Goal: Transaction & Acquisition: Purchase product/service

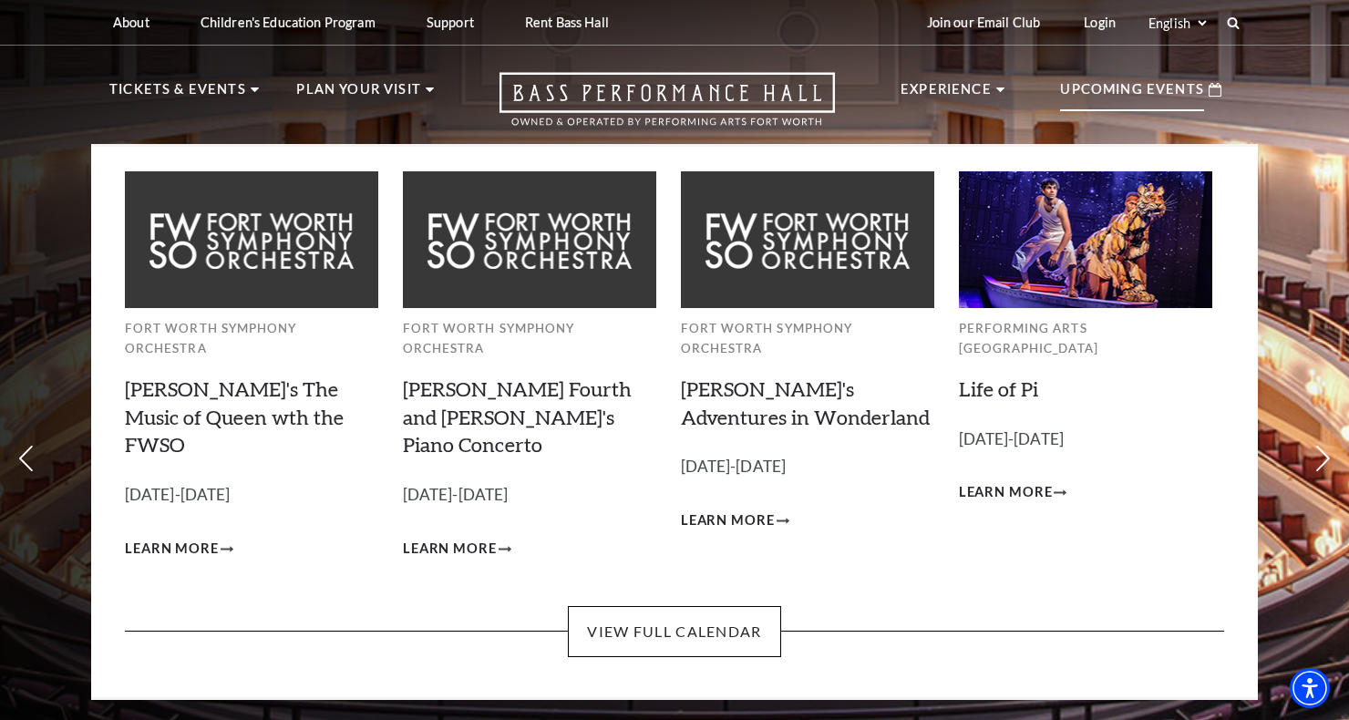
click at [1083, 102] on p "Upcoming Events" at bounding box center [1132, 94] width 144 height 33
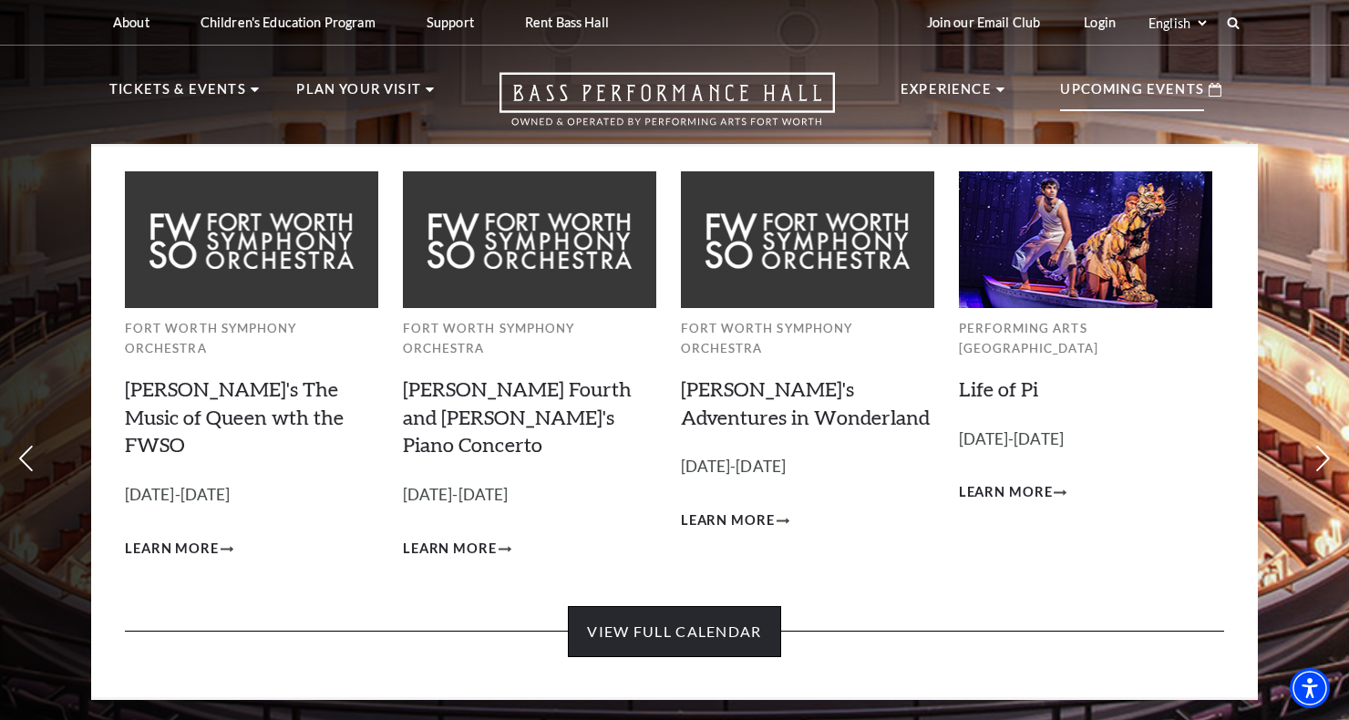
click at [692, 606] on link "View Full Calendar" at bounding box center [674, 631] width 212 height 51
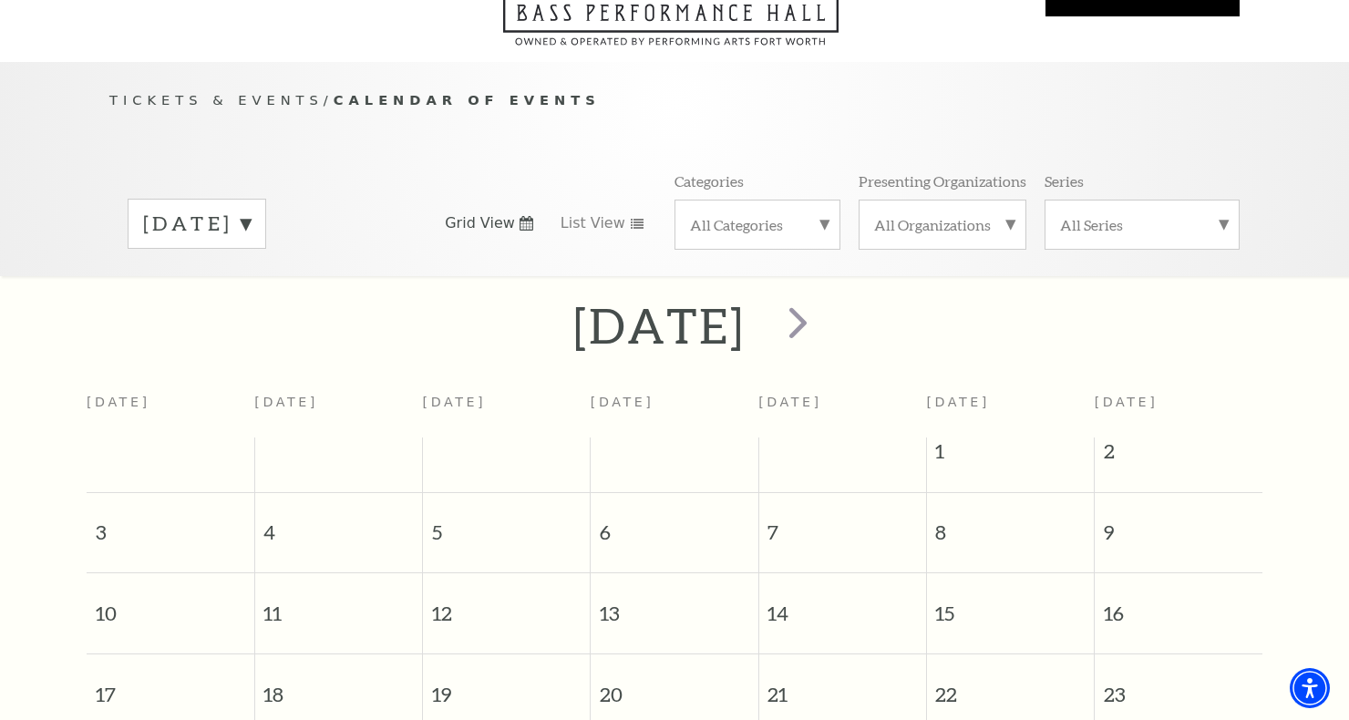
scroll to position [120, 0]
click at [824, 298] on span "next" at bounding box center [798, 324] width 52 height 52
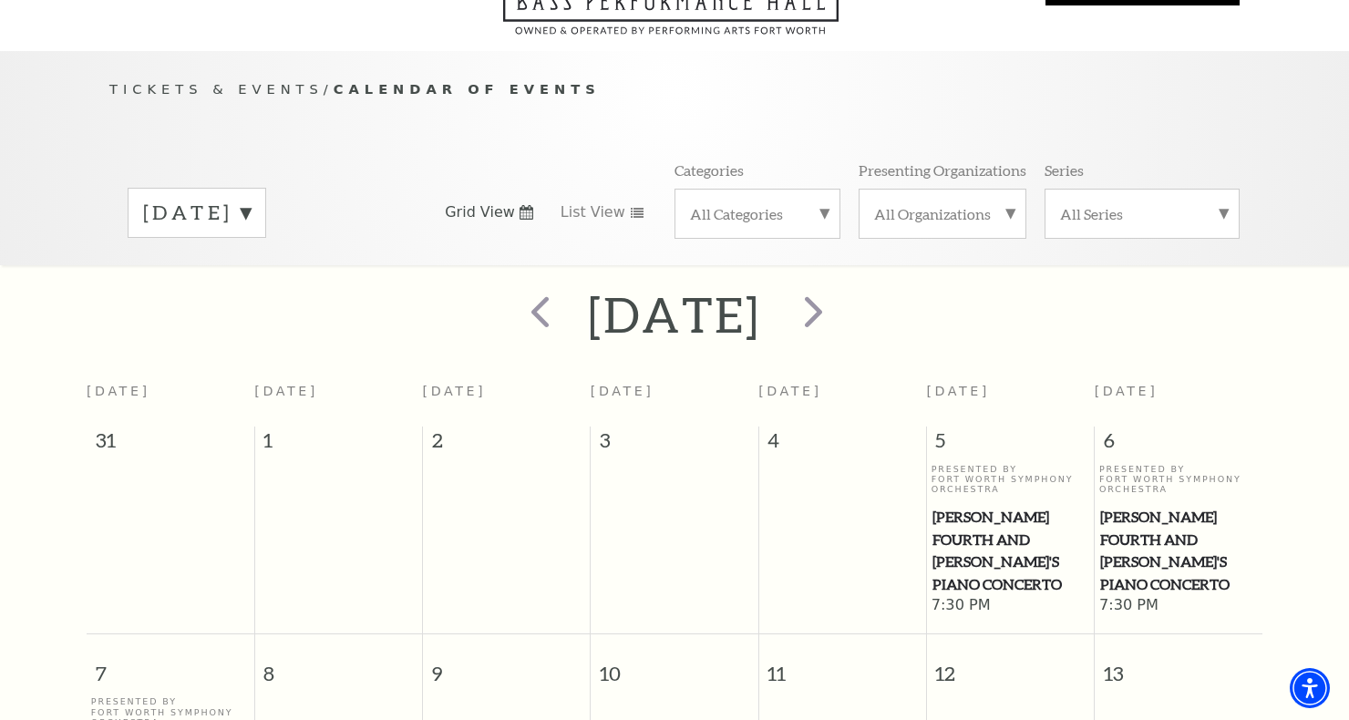
scroll to position [57, 0]
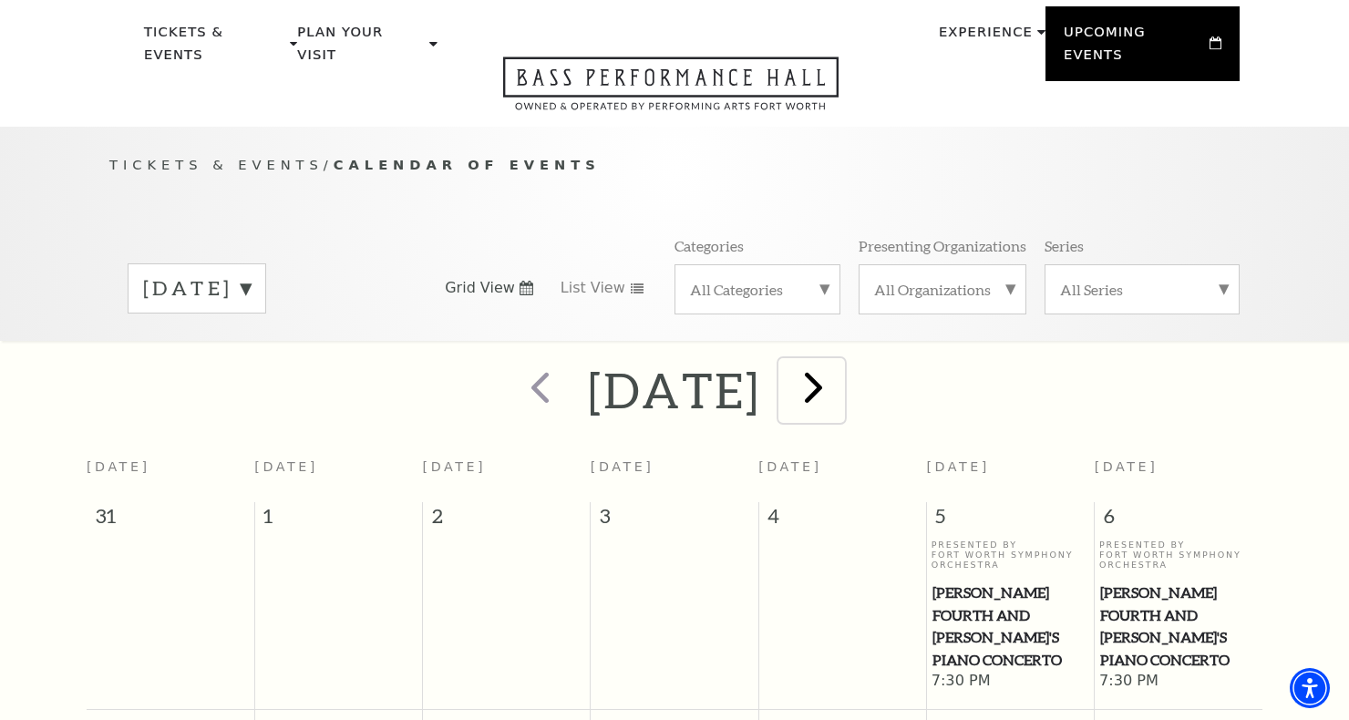
click at [845, 393] on button "next" at bounding box center [811, 390] width 67 height 65
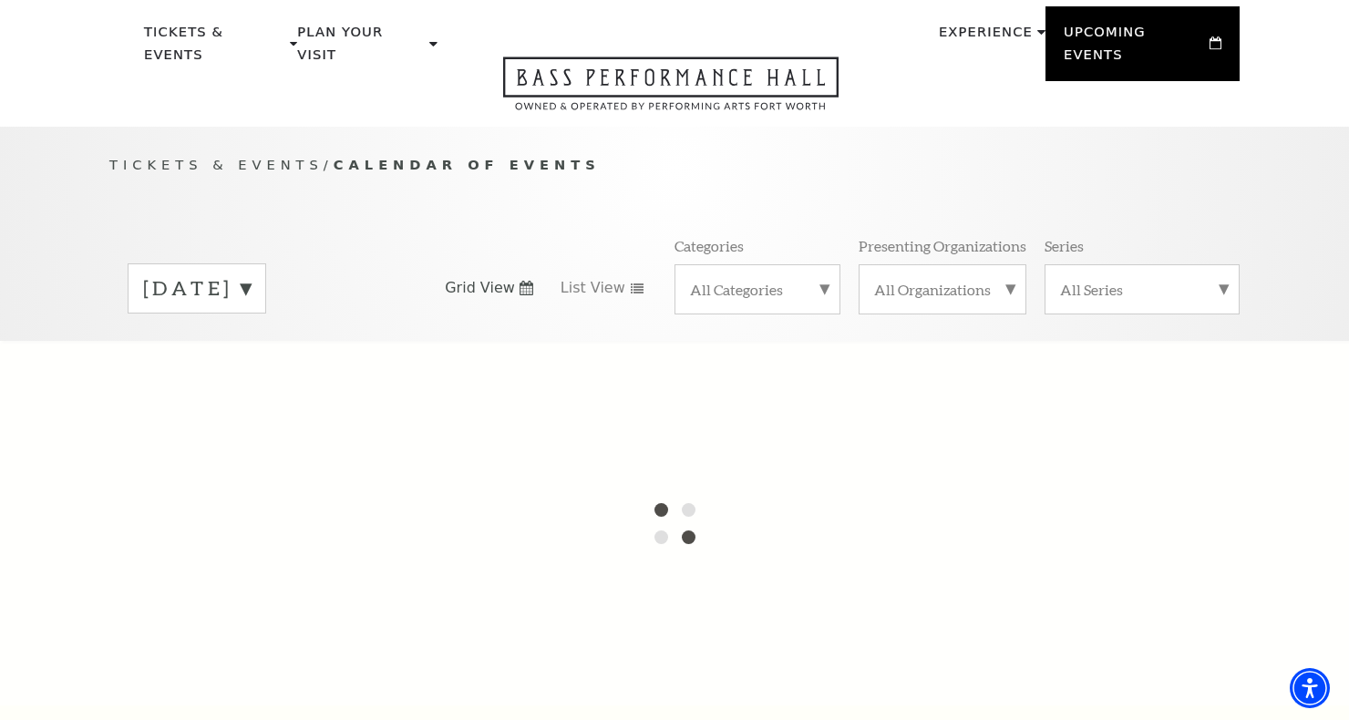
click at [934, 280] on label "All Organizations" at bounding box center [942, 289] width 137 height 19
click at [934, 280] on label "All Organizations" at bounding box center [942, 292] width 137 height 24
click at [743, 286] on div "All Categories" at bounding box center [757, 289] width 166 height 50
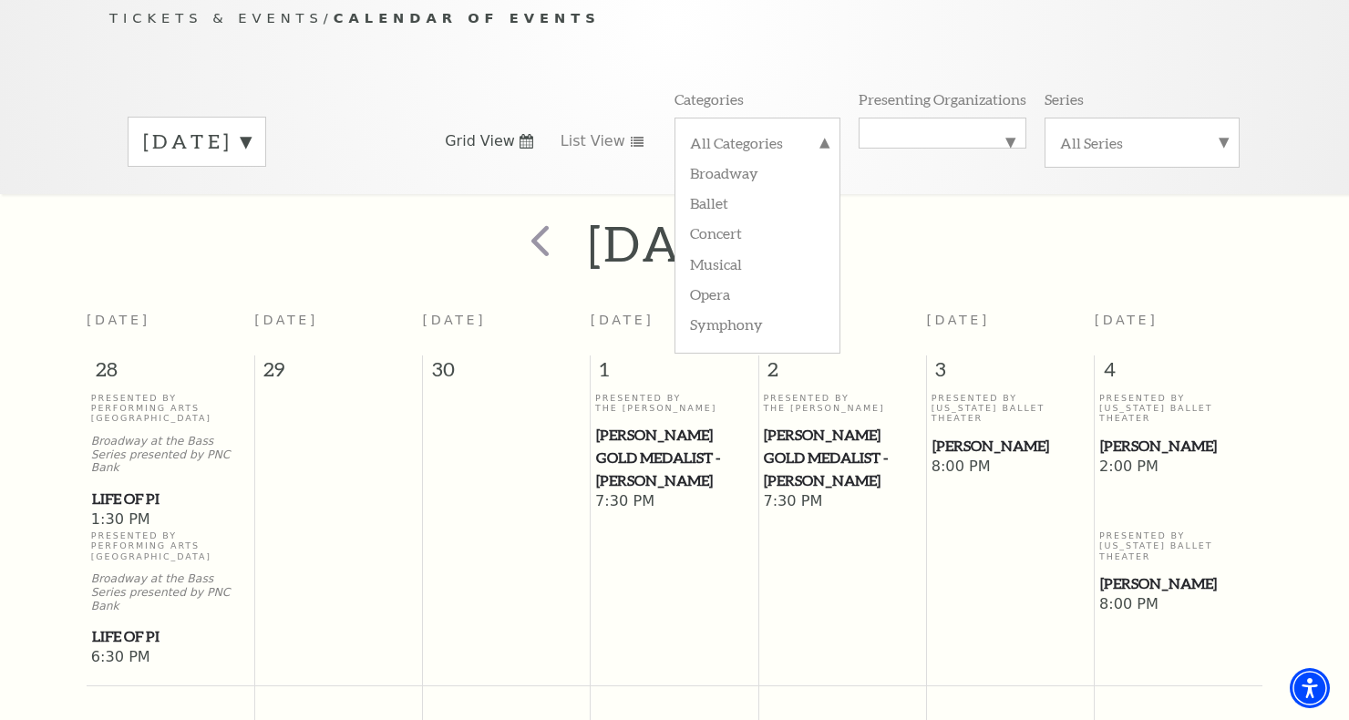
scroll to position [160, 0]
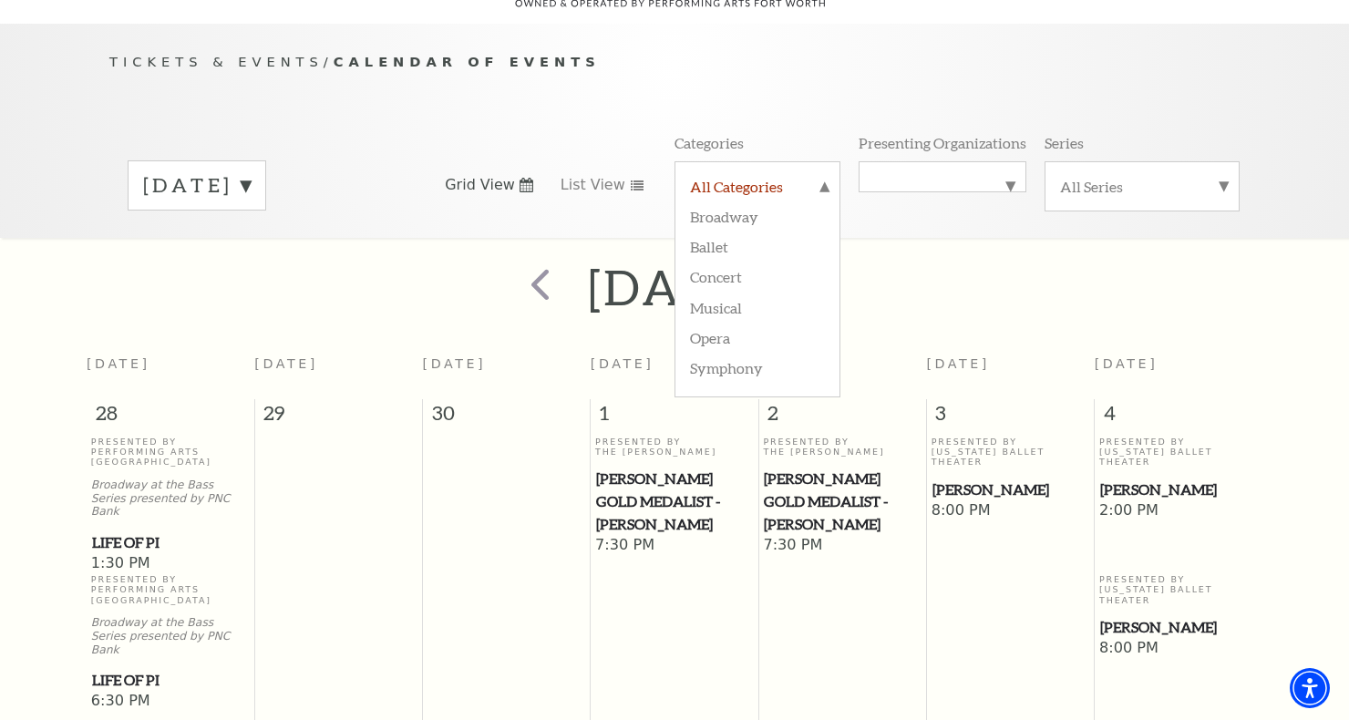
click at [787, 177] on label "All Categories" at bounding box center [757, 189] width 135 height 24
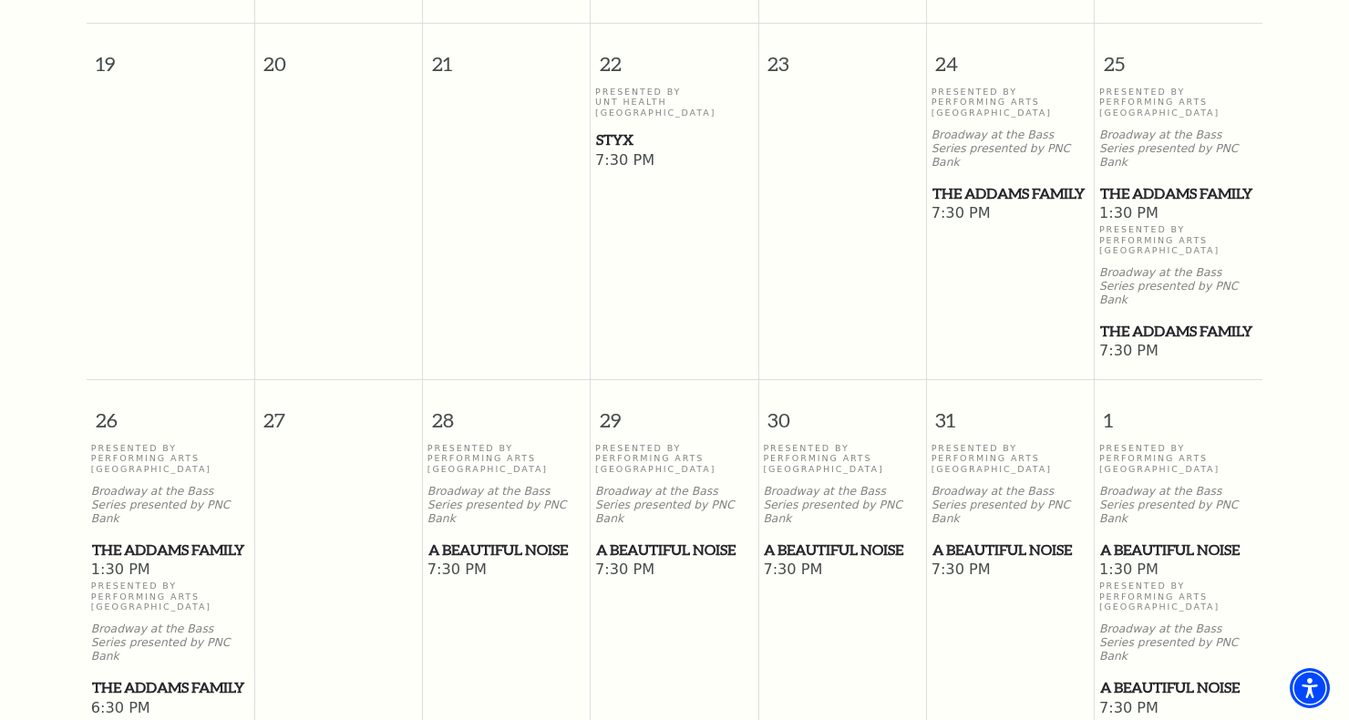
scroll to position [0, 0]
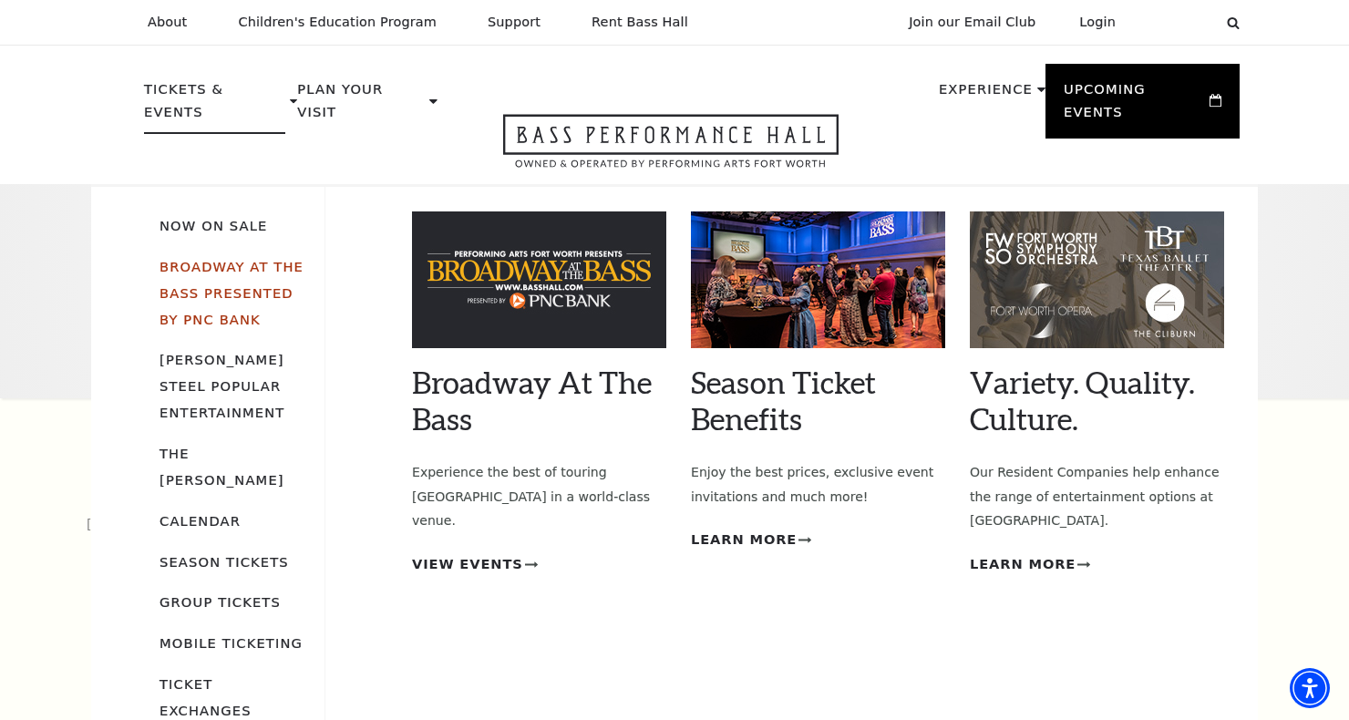
click at [215, 259] on link "Broadway At The Bass presented by PNC Bank" at bounding box center [231, 293] width 144 height 68
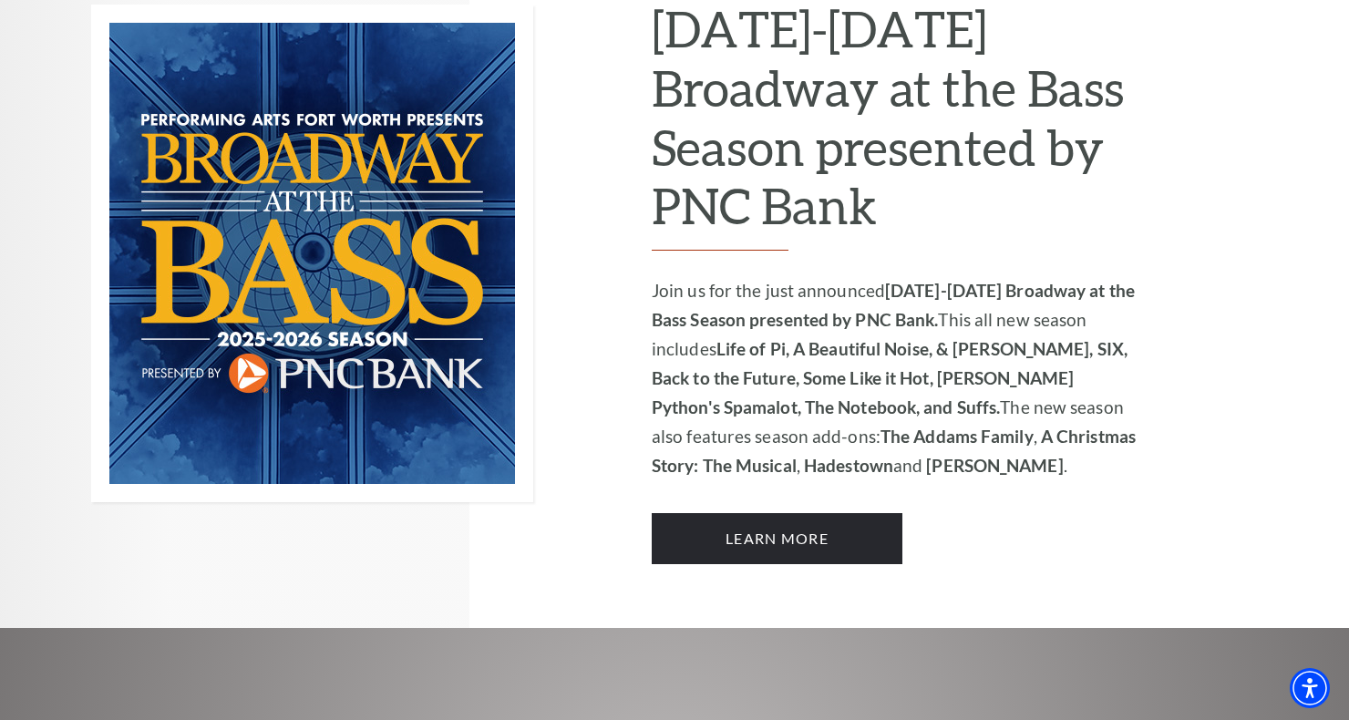
scroll to position [1301, 0]
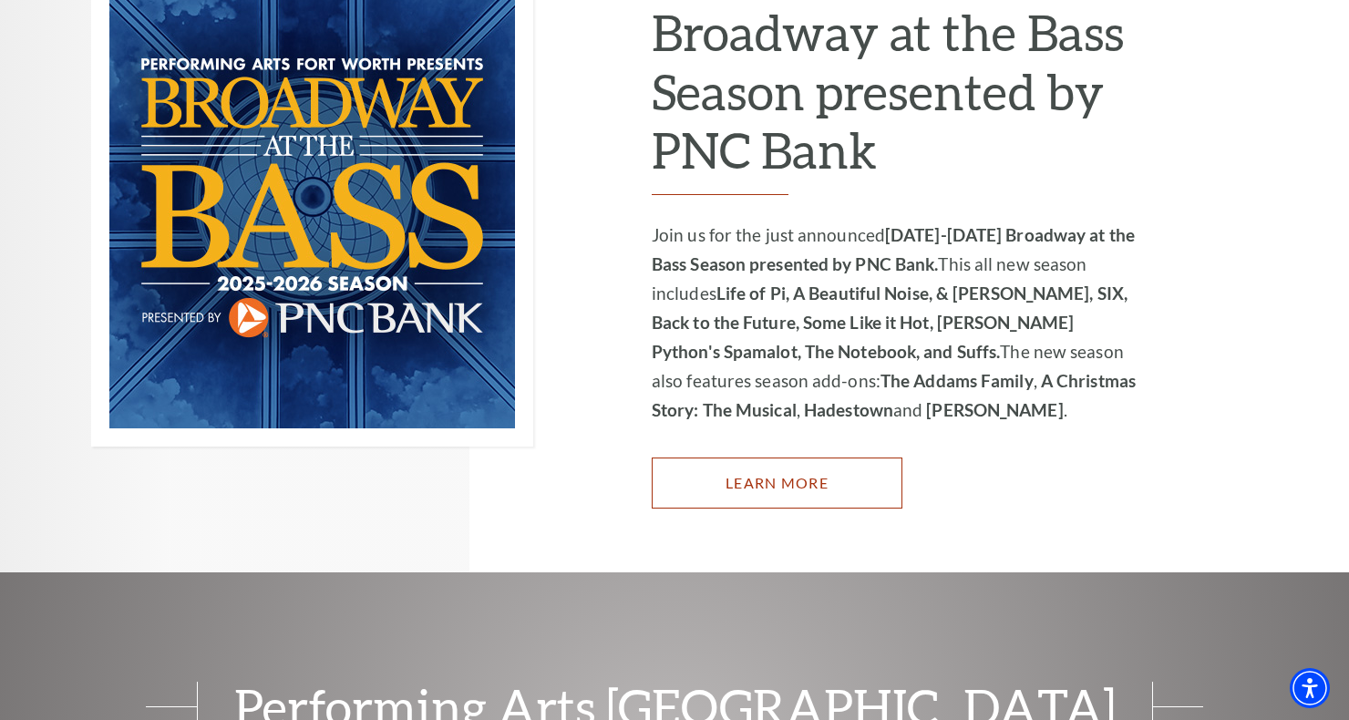
click at [752, 457] on link "Learn More" at bounding box center [777, 482] width 251 height 51
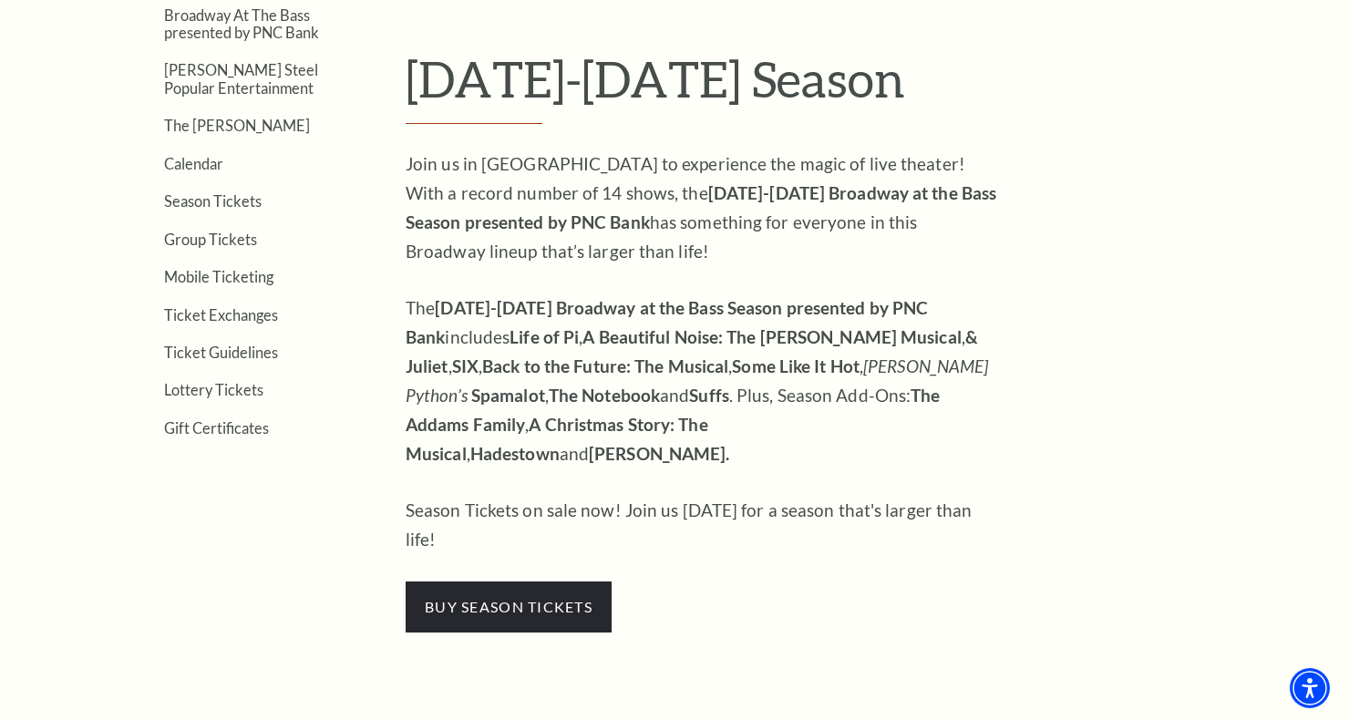
scroll to position [539, 0]
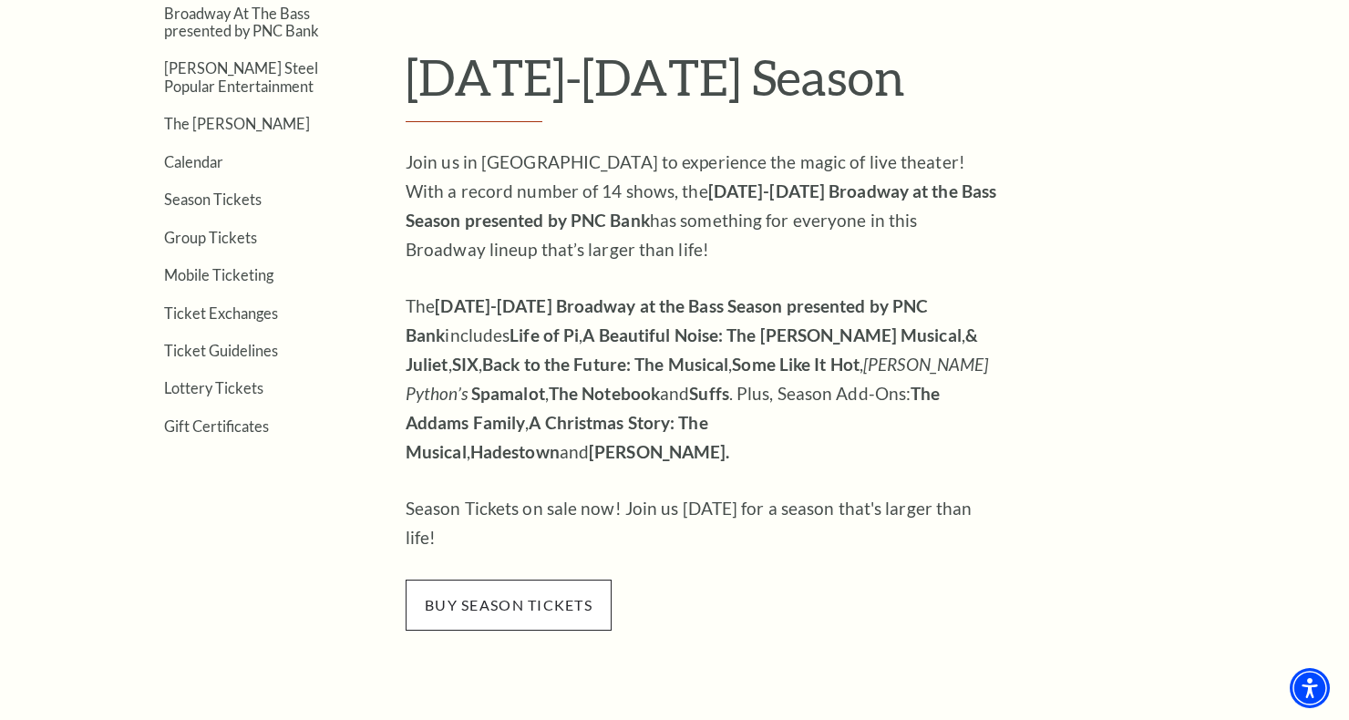
click at [554, 580] on span "buy season tickets" at bounding box center [509, 605] width 206 height 51
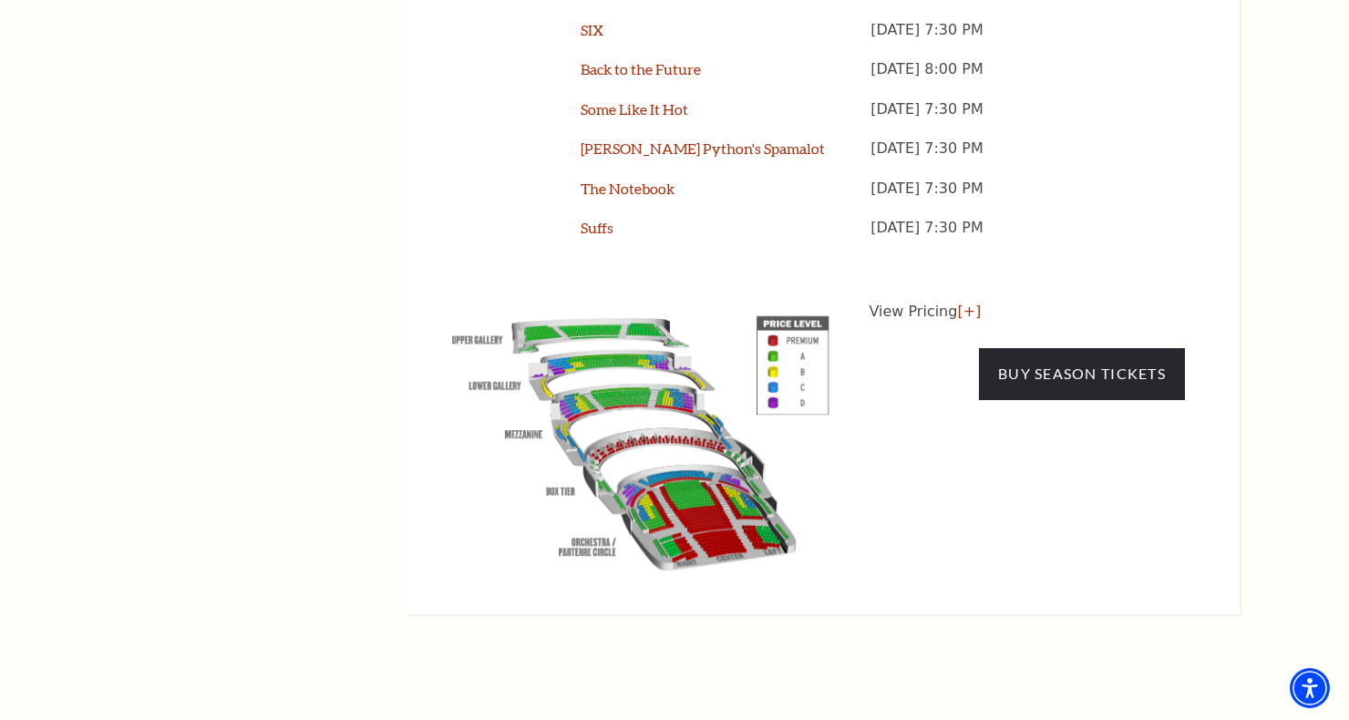
scroll to position [1735, 0]
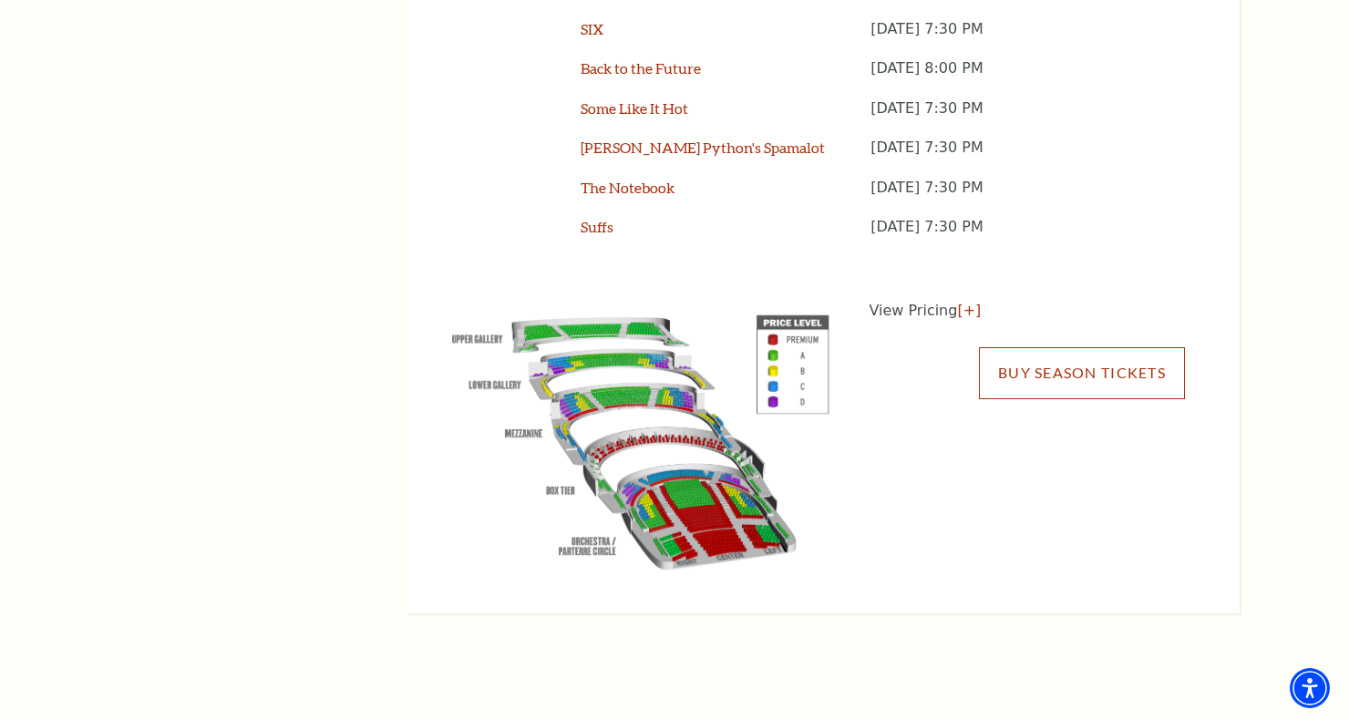
click at [1010, 347] on link "Buy Season Tickets" at bounding box center [1082, 372] width 206 height 51
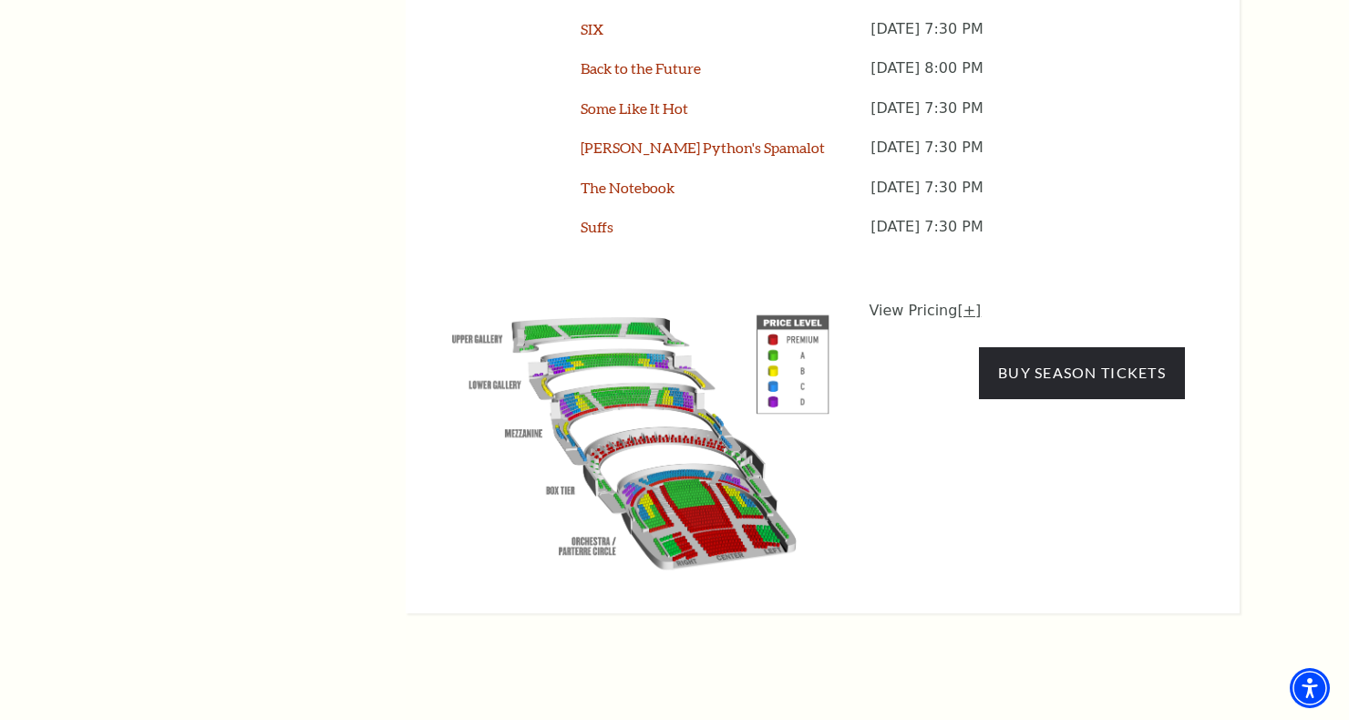
click at [959, 302] on link "[+]" at bounding box center [969, 310] width 24 height 17
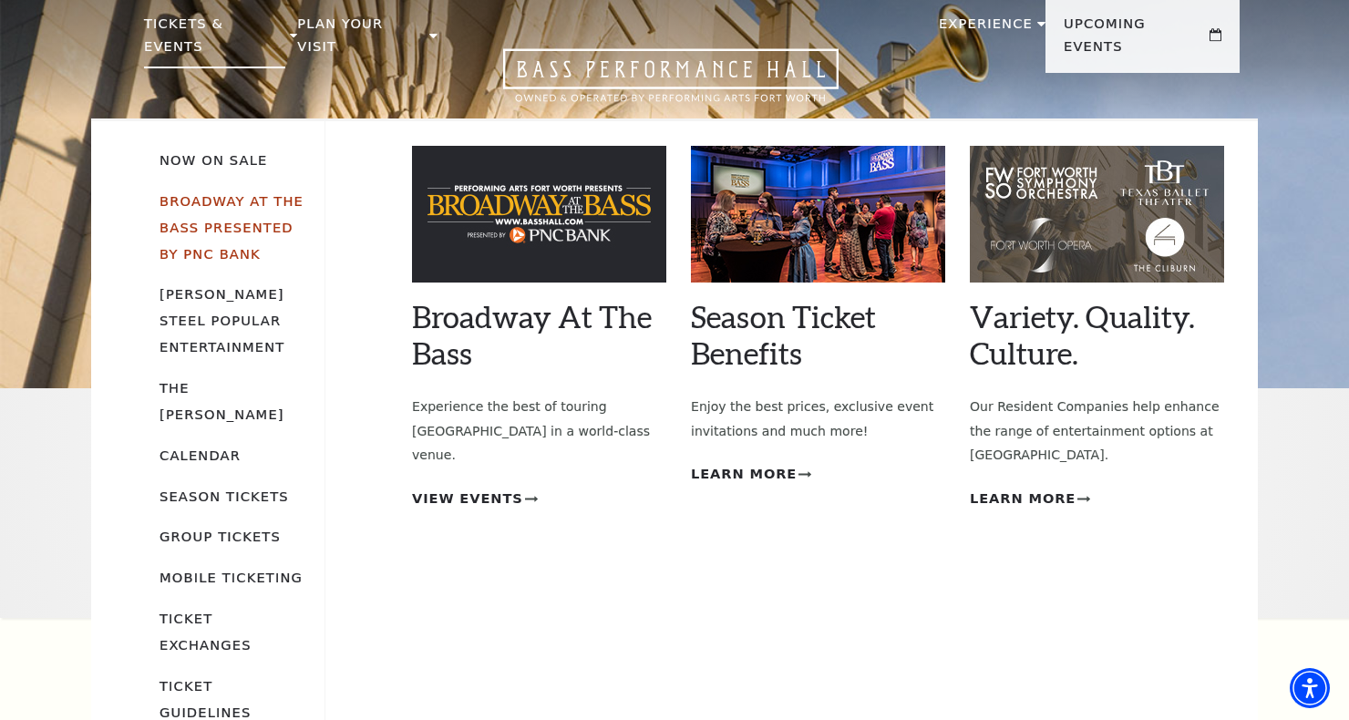
scroll to position [66, 0]
click at [436, 488] on span "View Events" at bounding box center [467, 499] width 111 height 23
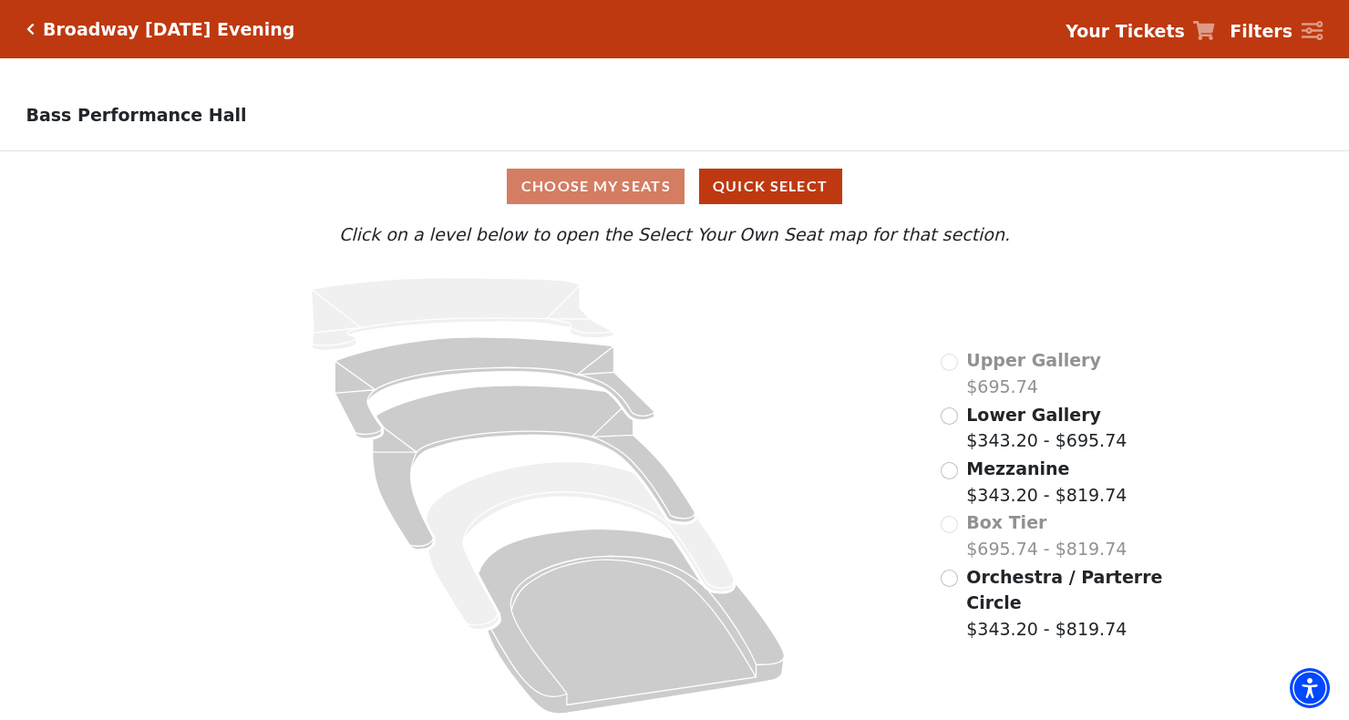
scroll to position [14, 0]
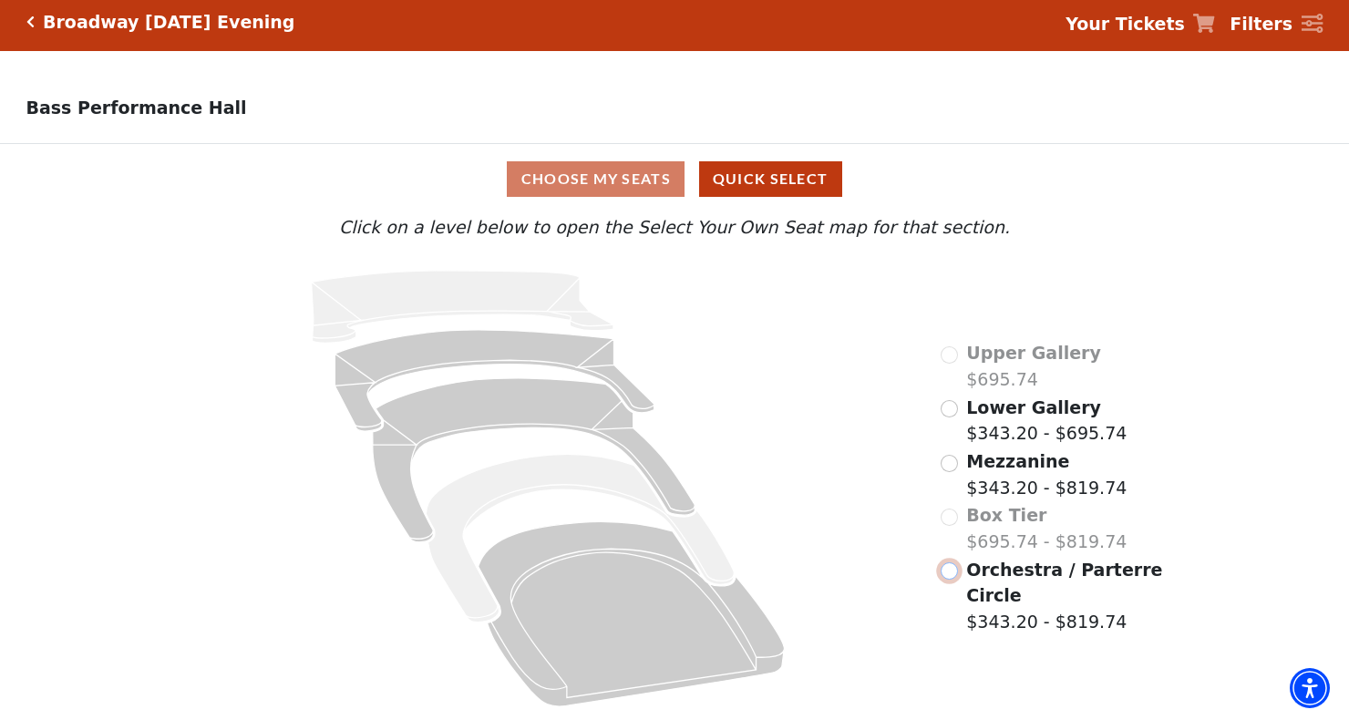
click at [951, 574] on input "Orchestra / Parterre Circle$343.20 - $819.74\a" at bounding box center [948, 570] width 17 height 17
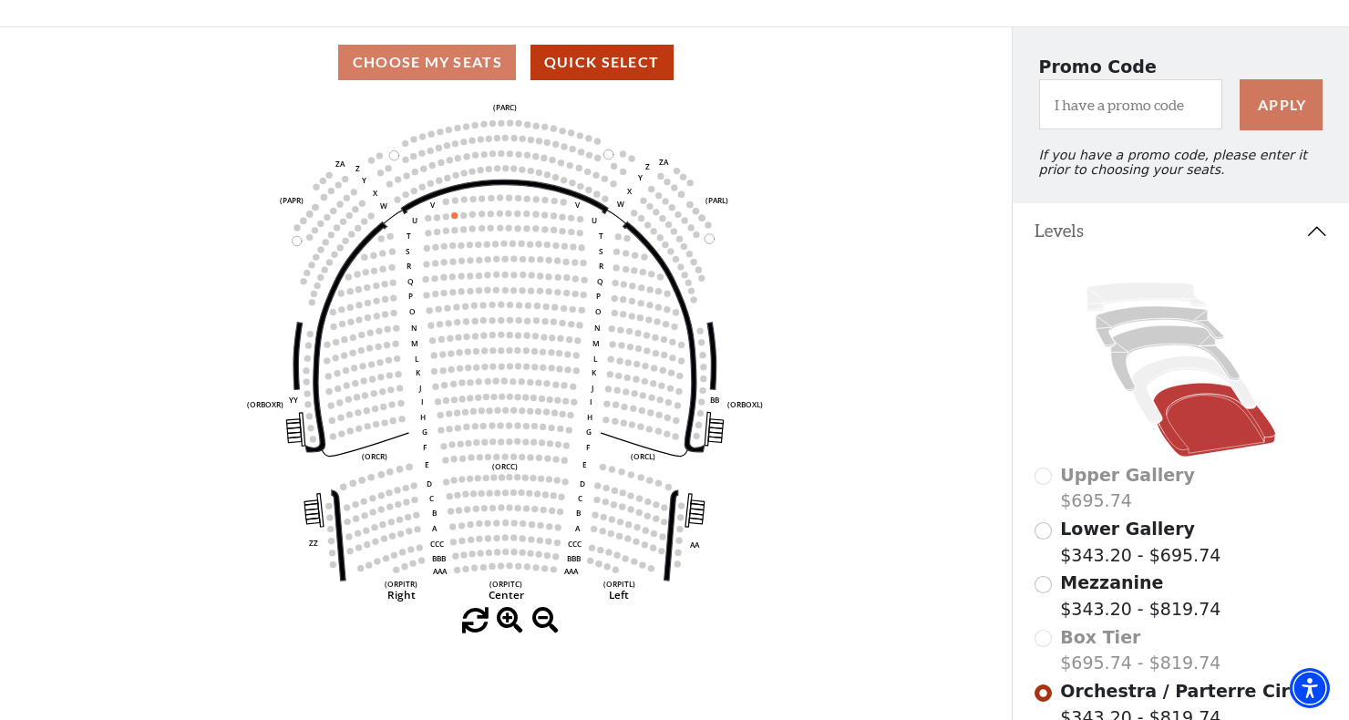
scroll to position [346, 0]
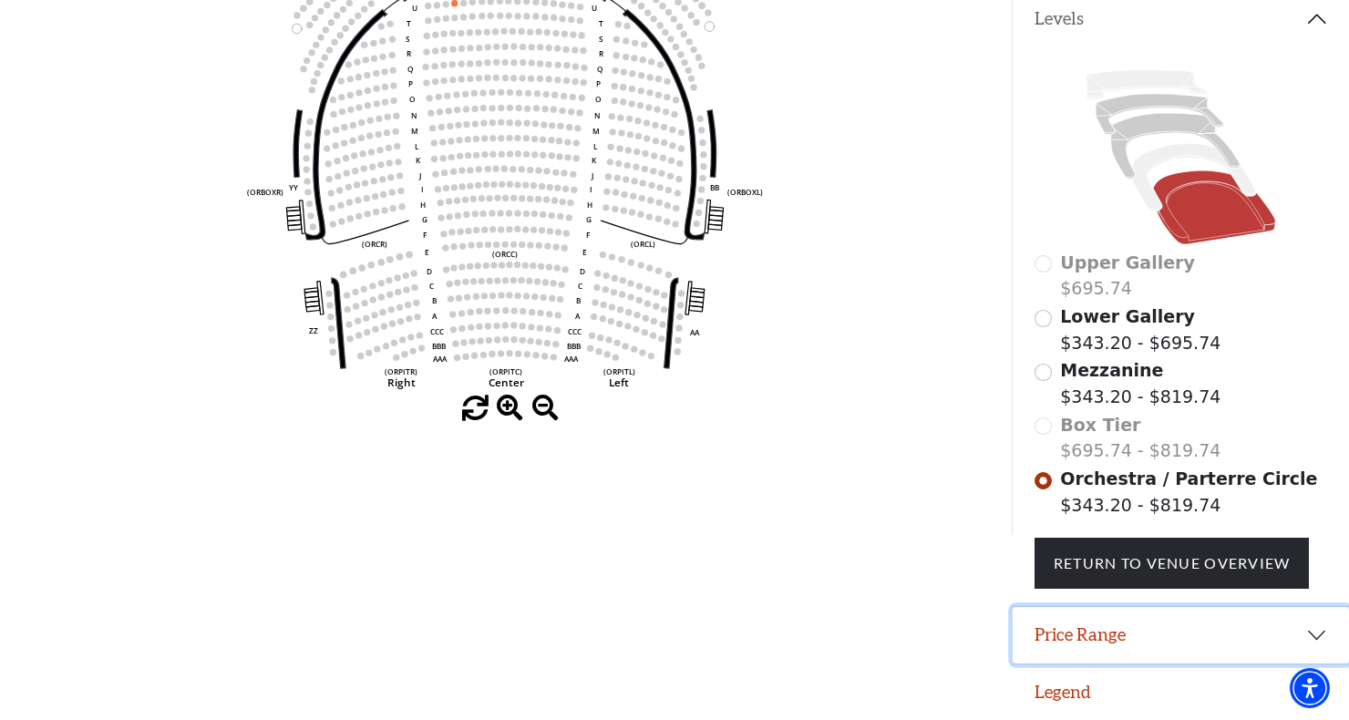
click at [1099, 632] on button "Price Range" at bounding box center [1180, 635] width 336 height 57
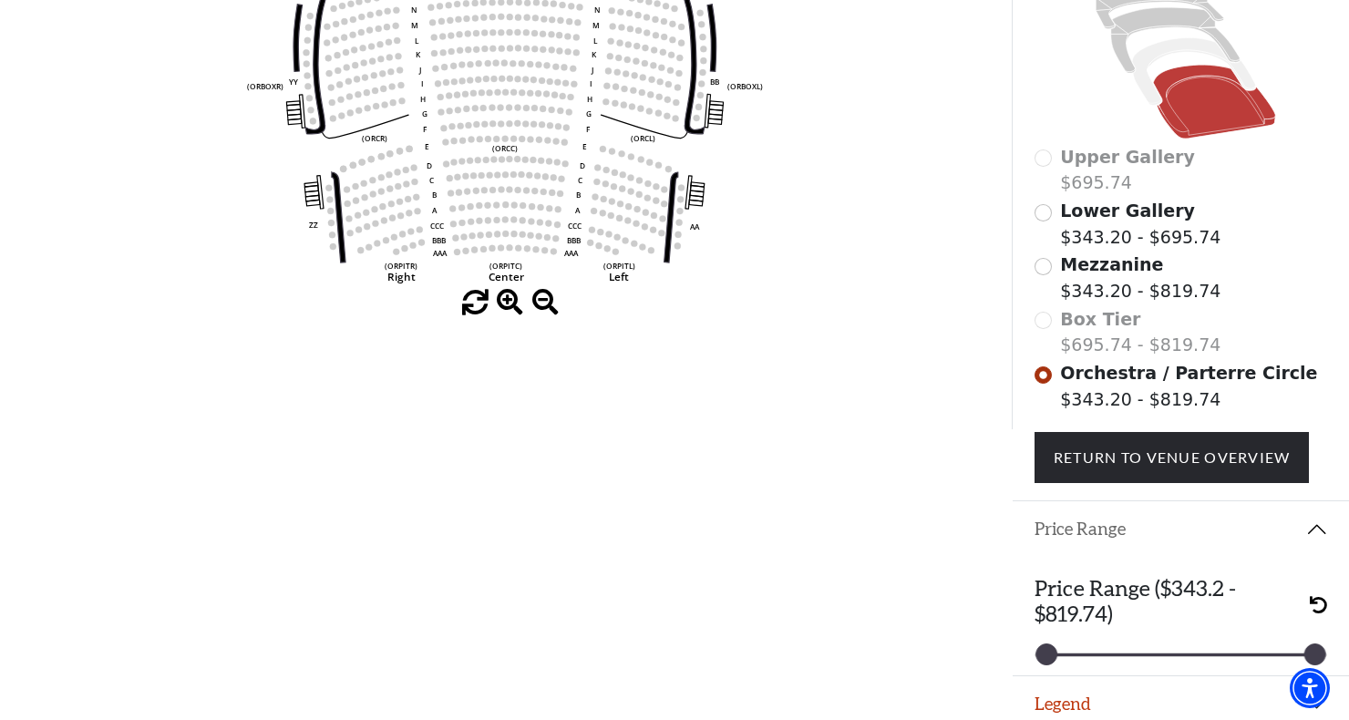
scroll to position [463, 0]
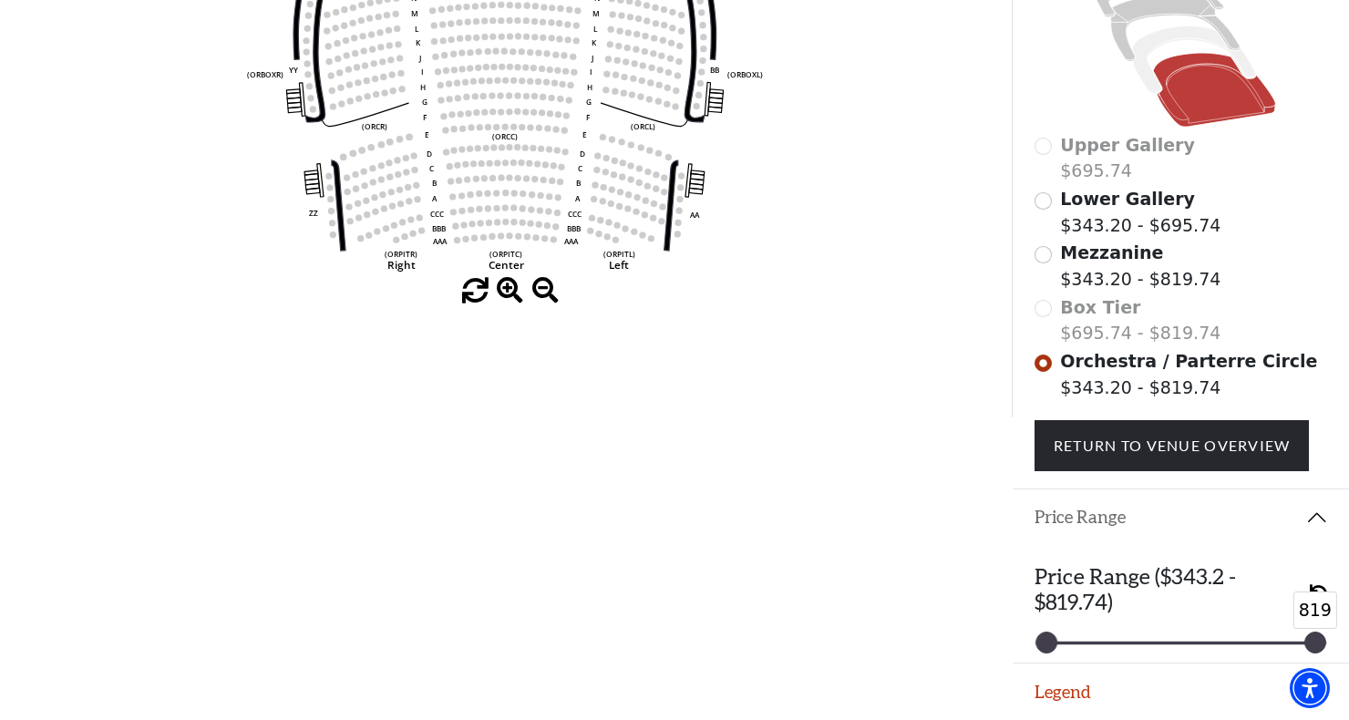
drag, startPoint x: 1313, startPoint y: 642, endPoint x: 1330, endPoint y: 628, distance: 21.4
click at [1326, 632] on div "819" at bounding box center [1315, 643] width 22 height 22
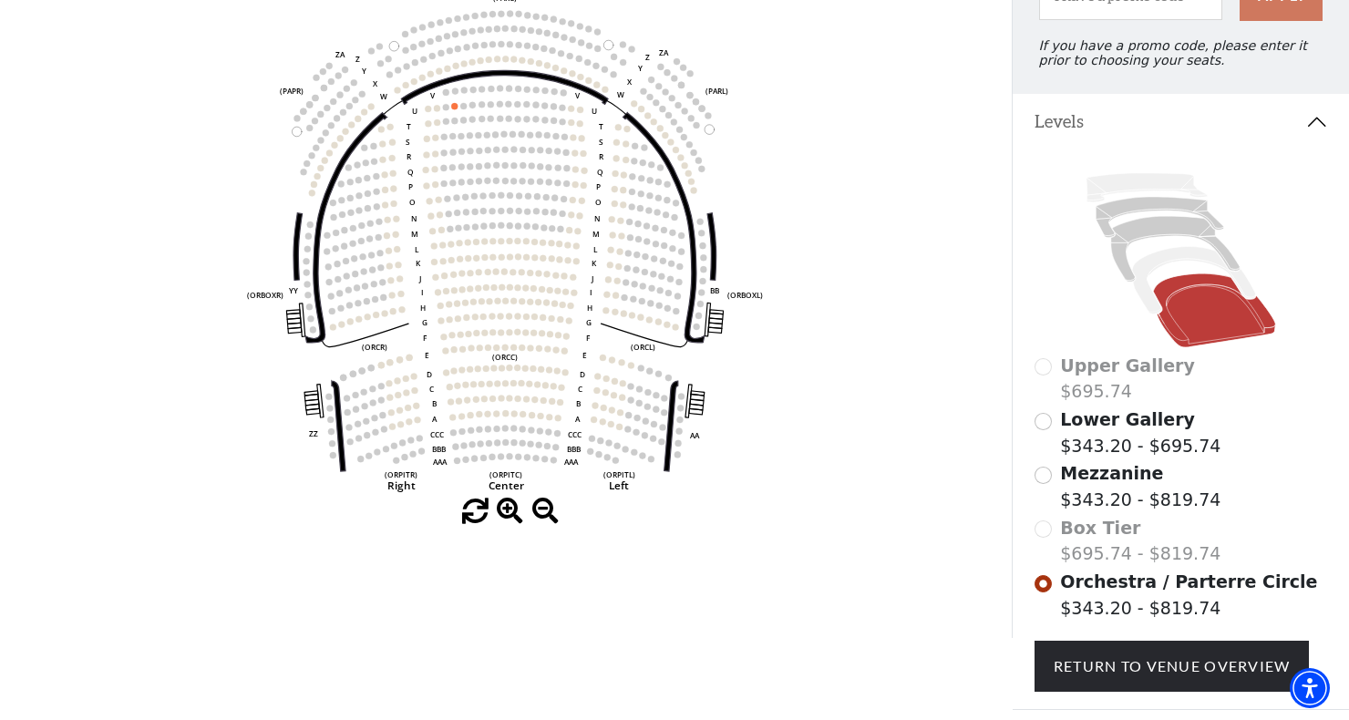
scroll to position [231, 0]
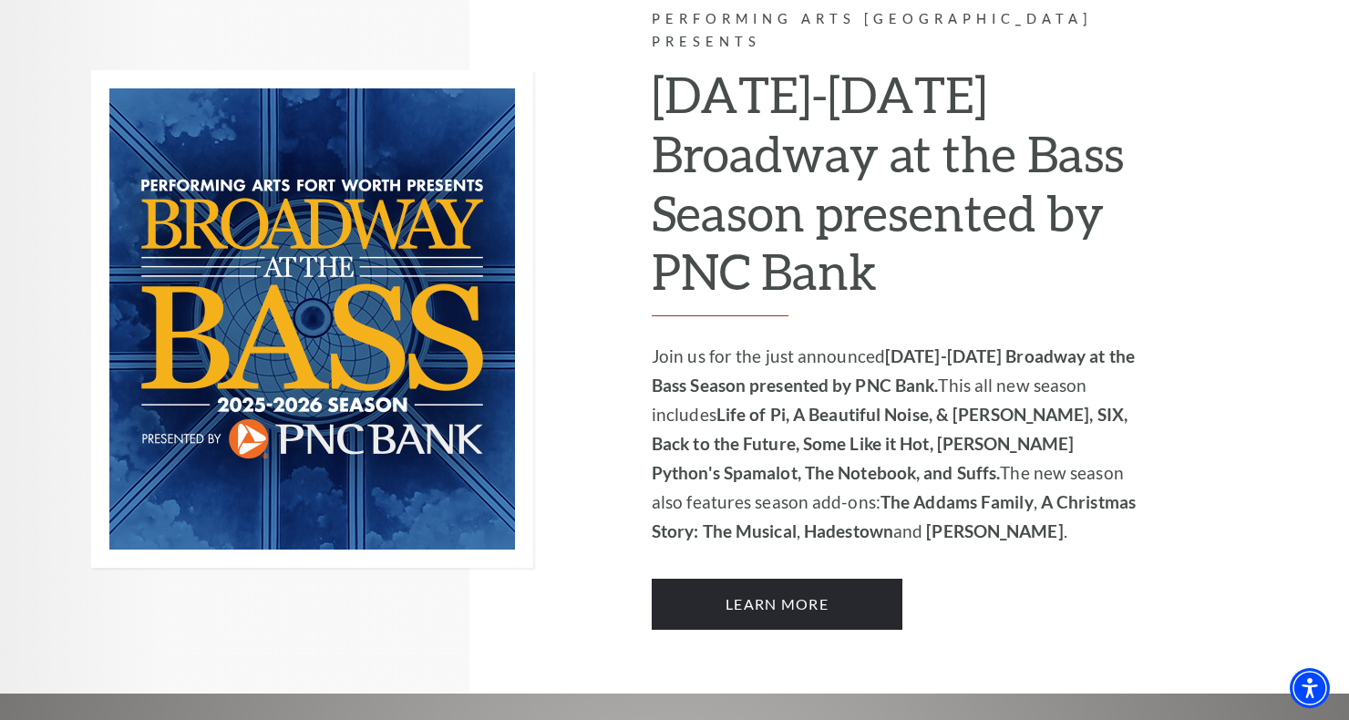
scroll to position [1197, 0]
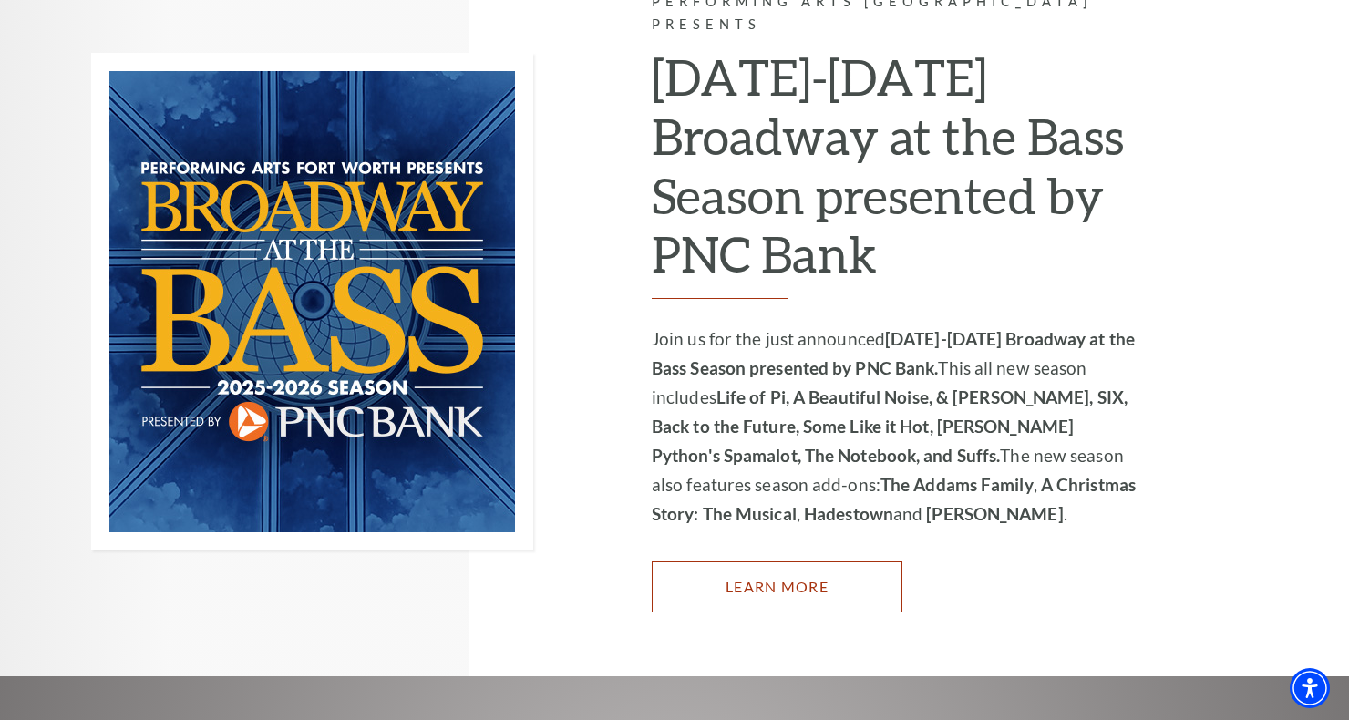
click at [829, 561] on link "Learn More" at bounding box center [777, 586] width 251 height 51
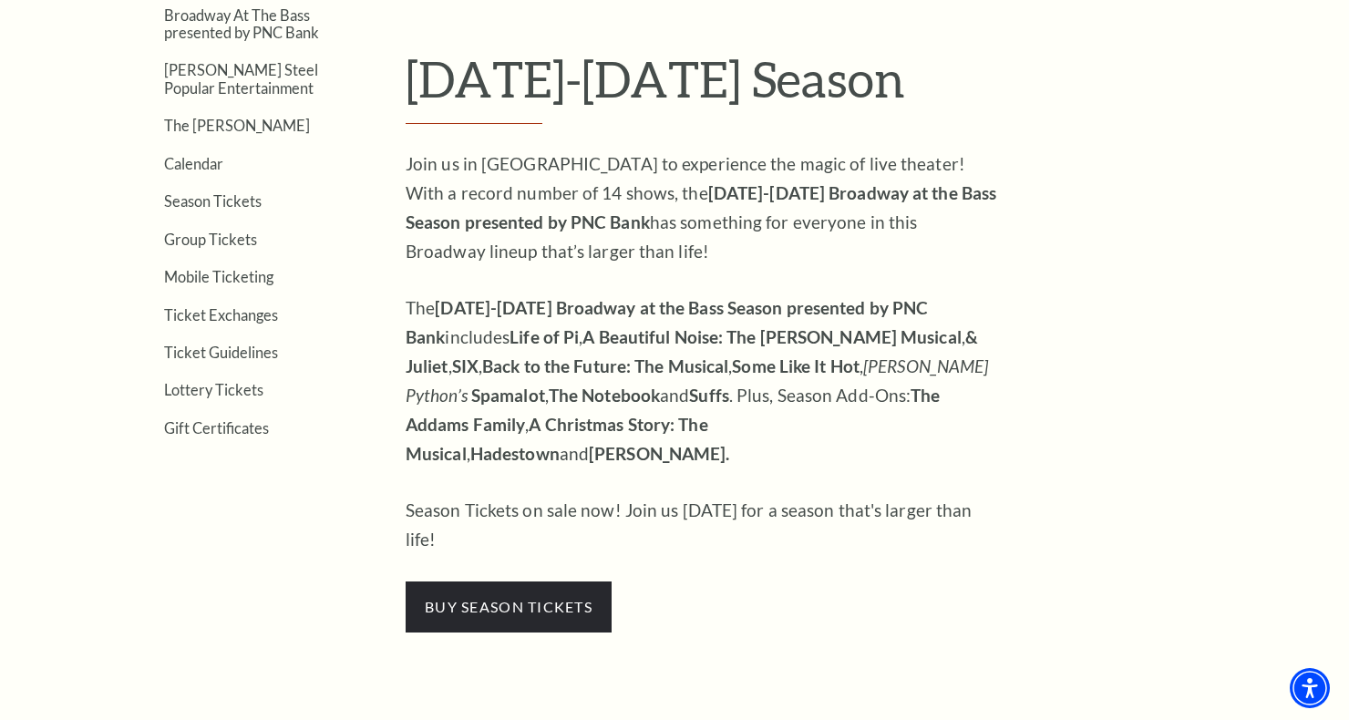
scroll to position [536, 0]
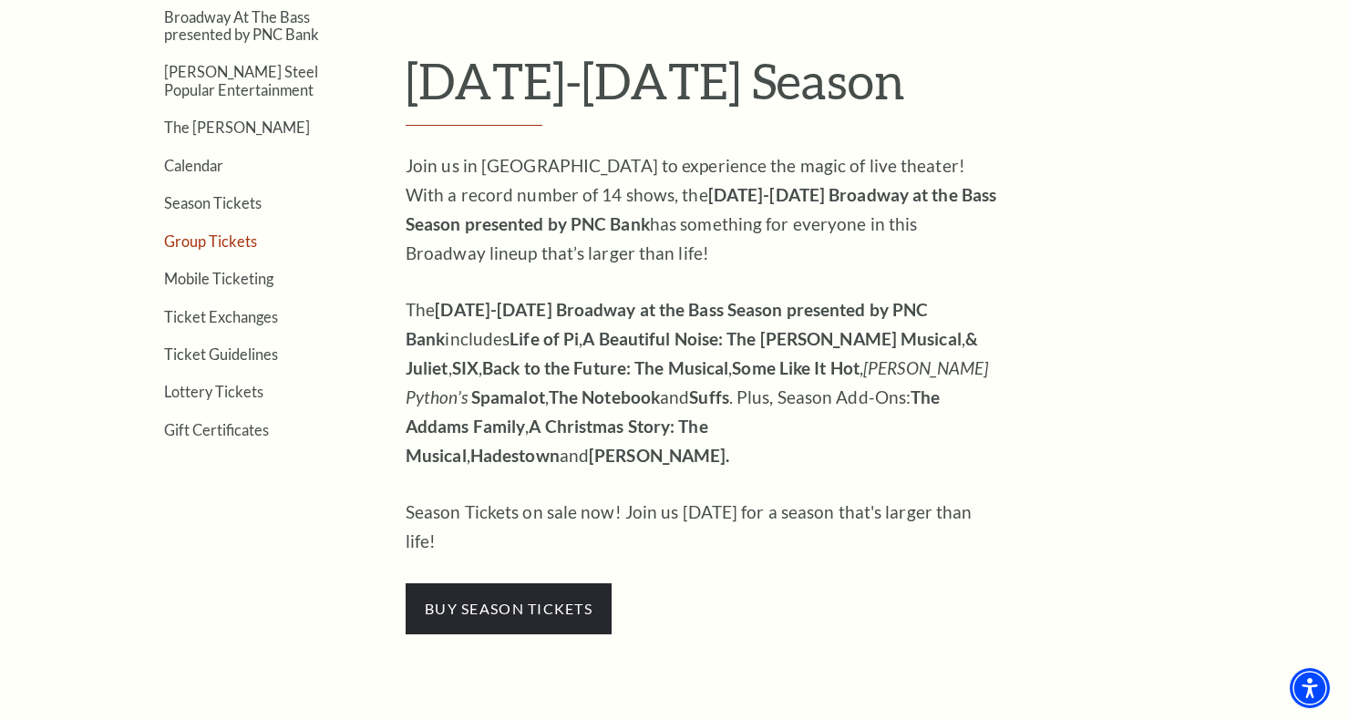
click at [233, 241] on link "Group Tickets" at bounding box center [210, 240] width 93 height 17
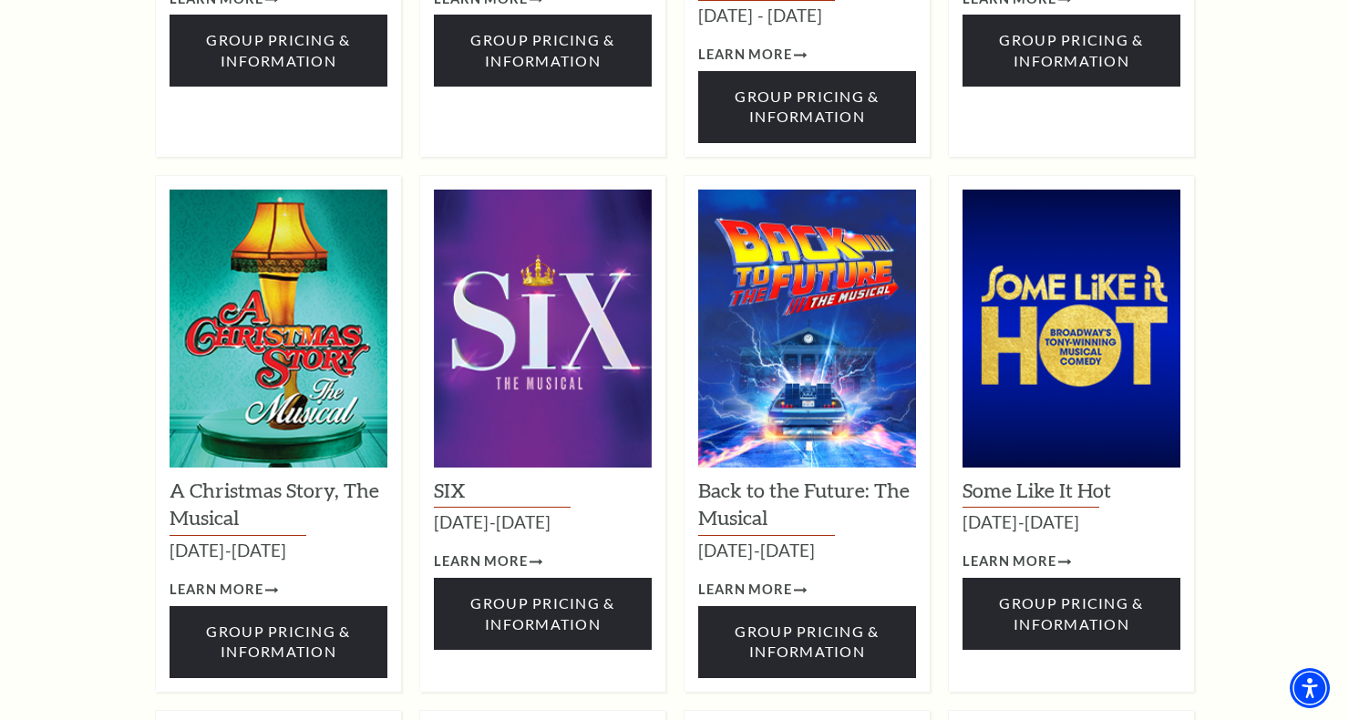
scroll to position [1768, 0]
